Goal: Download file/media

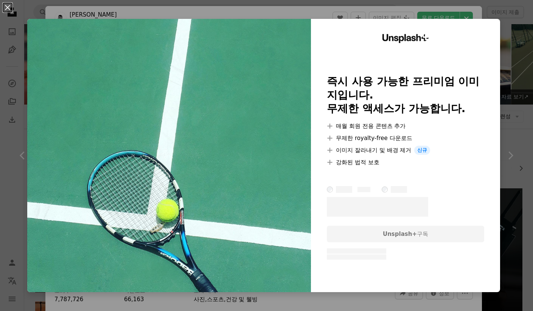
scroll to position [529, 0]
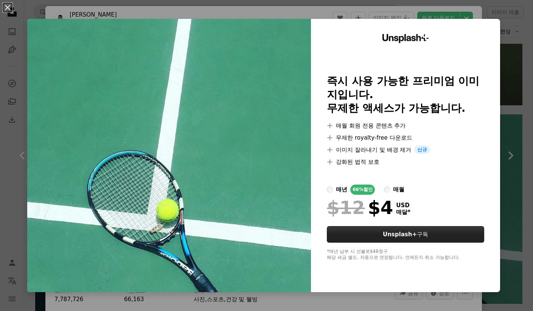
click at [369, 234] on button "Unsplash+ 구독" at bounding box center [405, 234] width 157 height 17
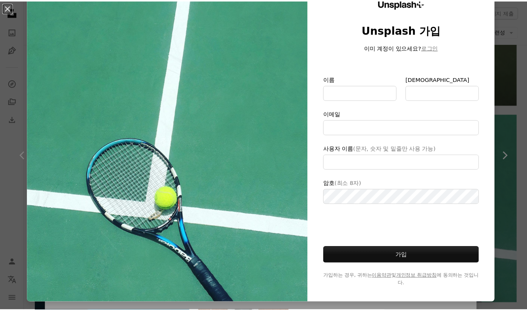
scroll to position [46, 0]
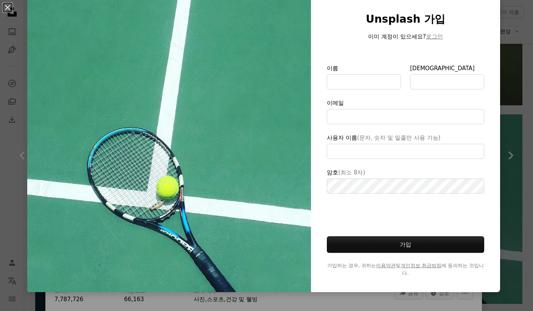
click at [501, 146] on div "An X shape Unsplash+ Unsplash 가입 이미 계정이 있으세요? 로그인 이름 성 이메일 사용자 이름 (문자, 숫자 및 밑줄만…" at bounding box center [266, 155] width 533 height 311
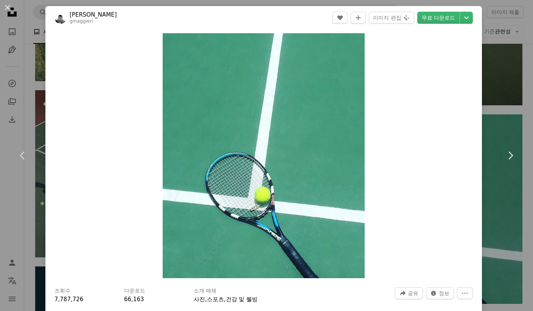
click at [412, 3] on div "An X shape Chevron left Chevron right [PERSON_NAME] gmaggieri A heart A plus si…" at bounding box center [266, 155] width 533 height 311
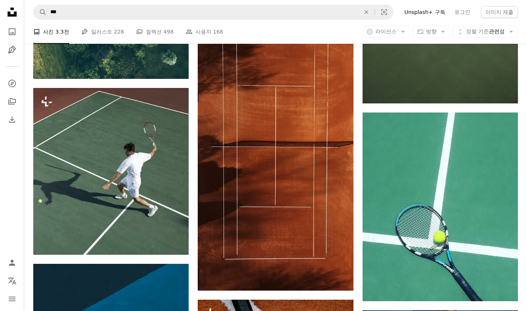
click at [417, 13] on link "Unsplash+ 구독" at bounding box center [424, 12] width 50 height 12
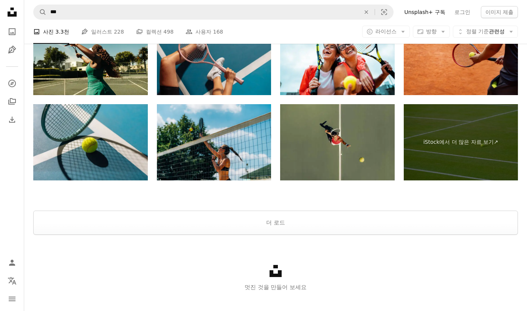
scroll to position [1699, 0]
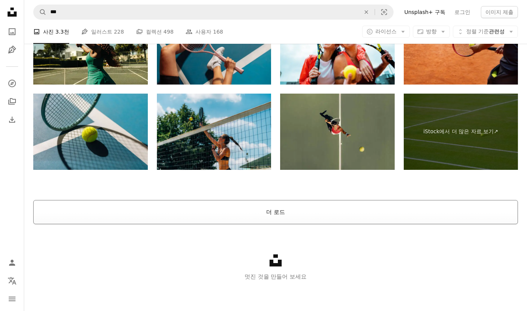
click at [293, 206] on button "더 로드" at bounding box center [275, 212] width 485 height 24
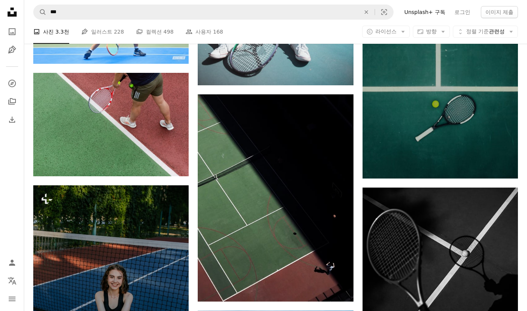
scroll to position [7197, 0]
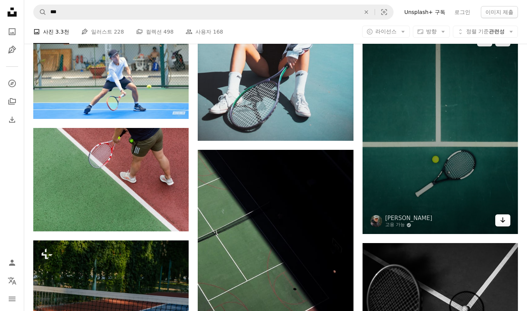
click at [500, 220] on icon "Arrow pointing down" at bounding box center [503, 220] width 6 height 9
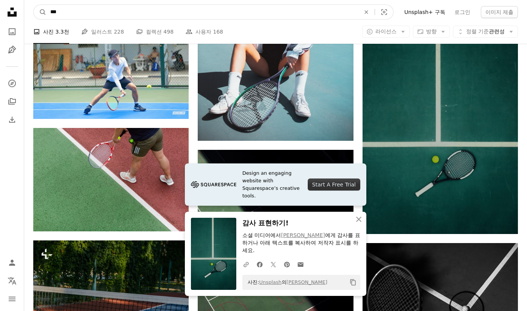
click at [108, 14] on input "***" at bounding box center [201, 12] width 311 height 14
type input "******"
click button "A magnifying glass" at bounding box center [40, 12] width 13 height 14
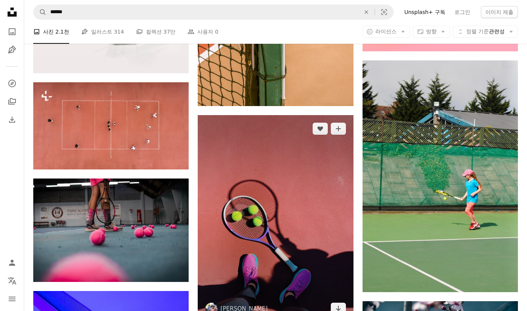
scroll to position [643, 0]
